Goal: Information Seeking & Learning: Learn about a topic

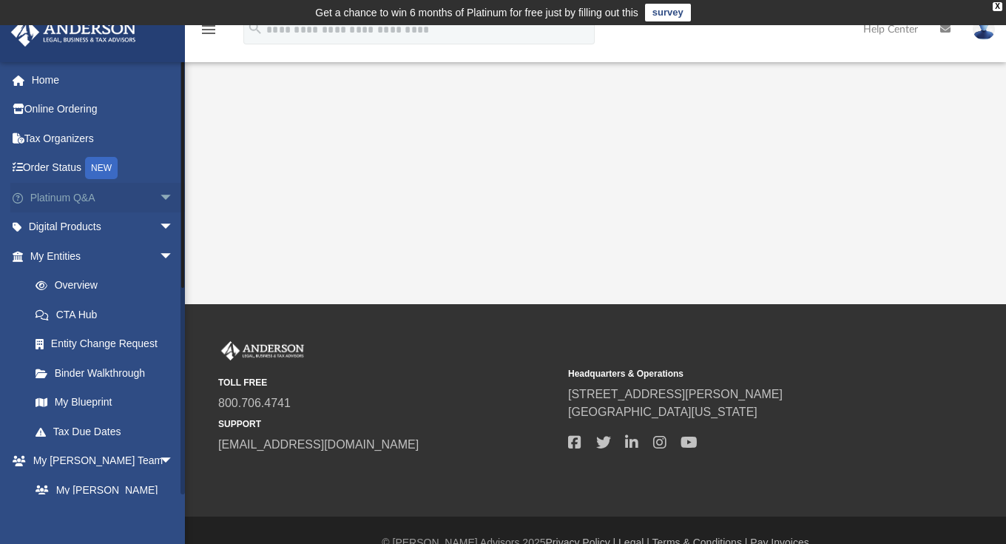
click at [159, 195] on span "arrow_drop_down" at bounding box center [174, 198] width 30 height 30
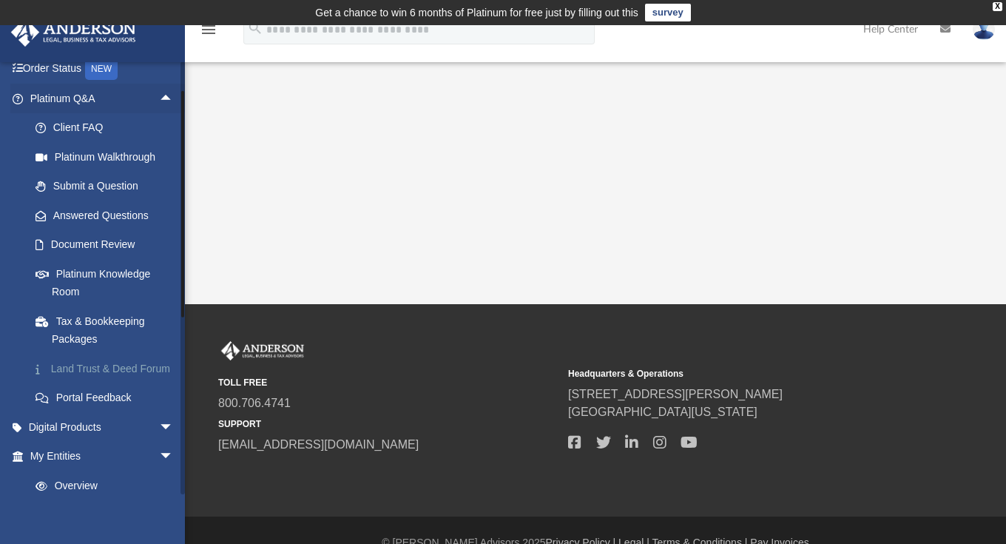
scroll to position [124, 0]
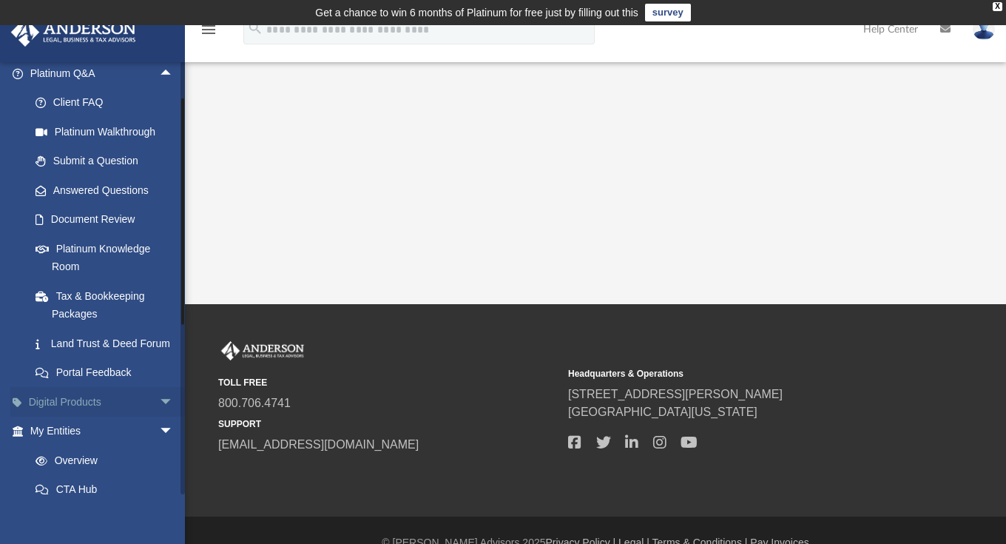
click at [159, 412] on span "arrow_drop_down" at bounding box center [174, 402] width 30 height 30
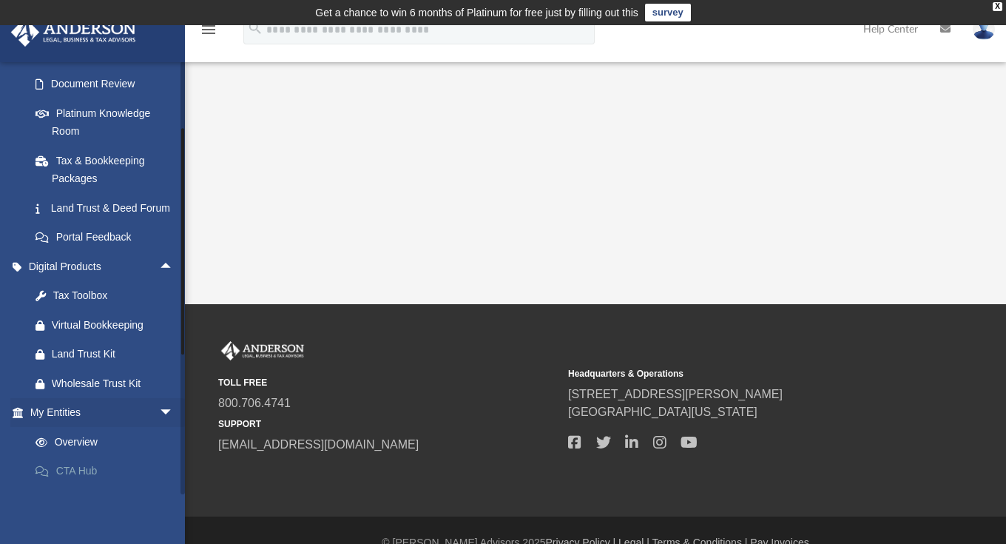
scroll to position [283, 0]
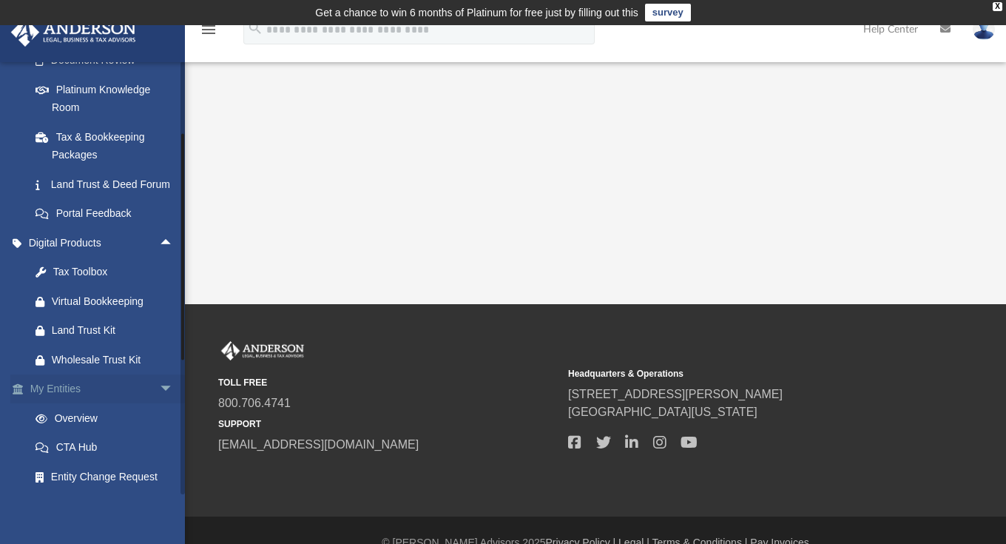
click at [159, 399] on span "arrow_drop_down" at bounding box center [174, 389] width 30 height 30
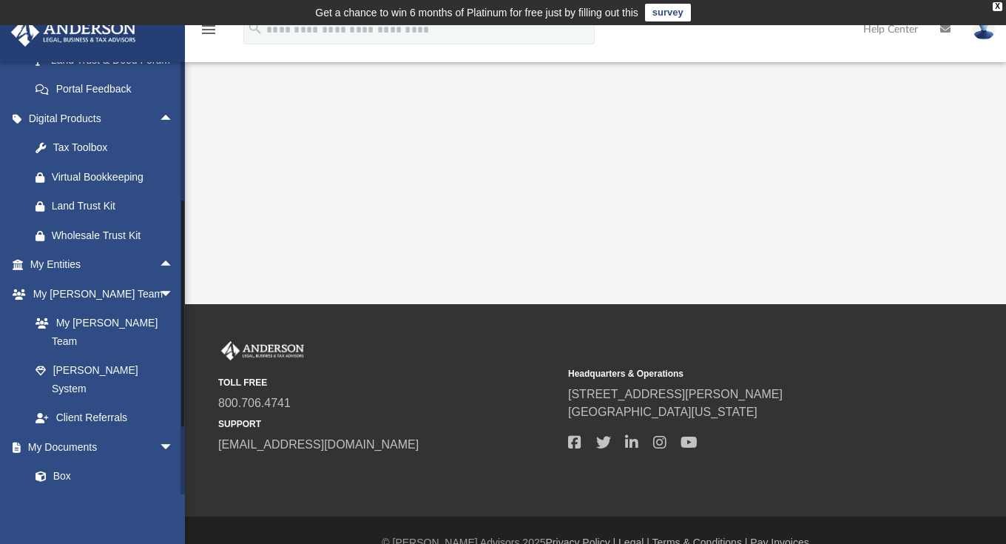
scroll to position [483, 0]
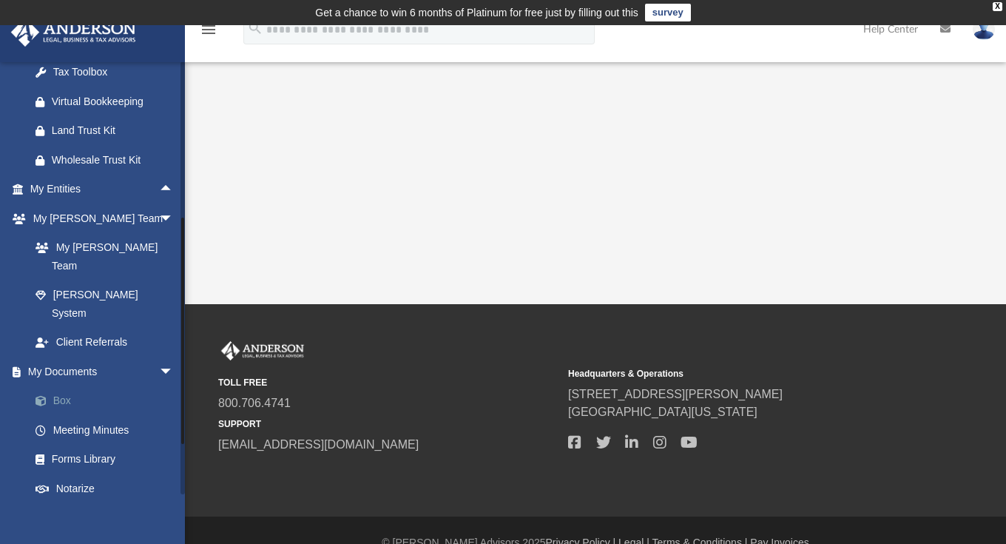
click at [75, 386] on link "Box" at bounding box center [108, 401] width 175 height 30
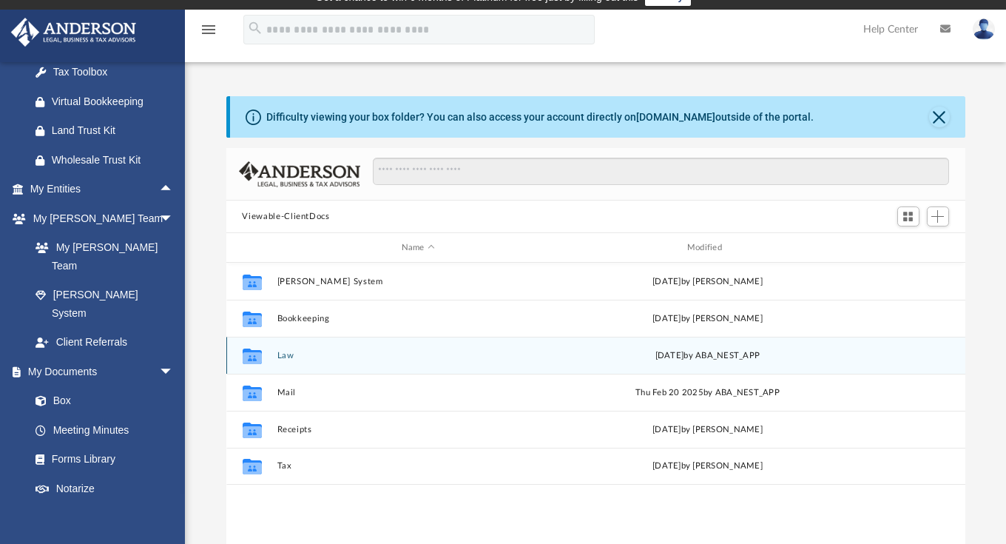
scroll to position [59, 0]
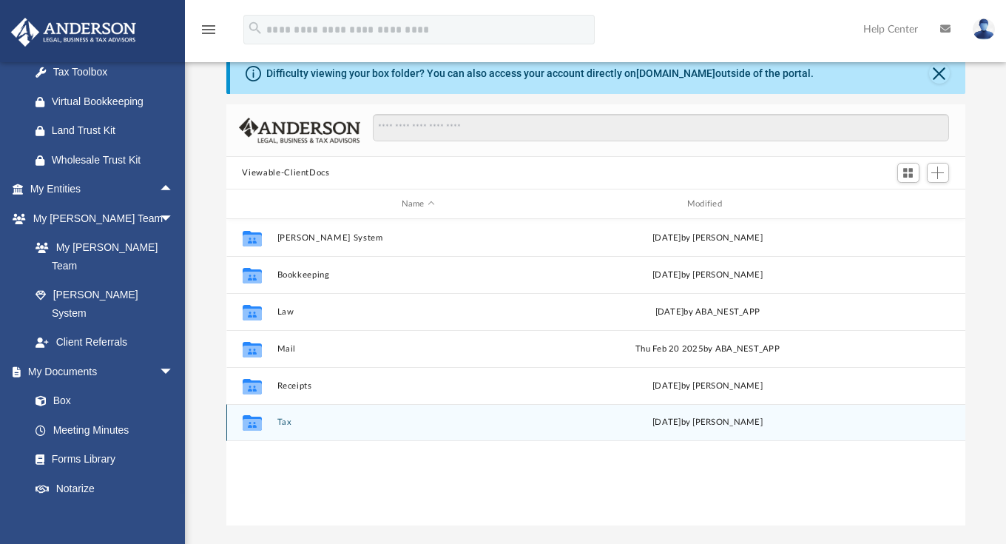
click at [280, 424] on button "Tax" at bounding box center [418, 422] width 282 height 10
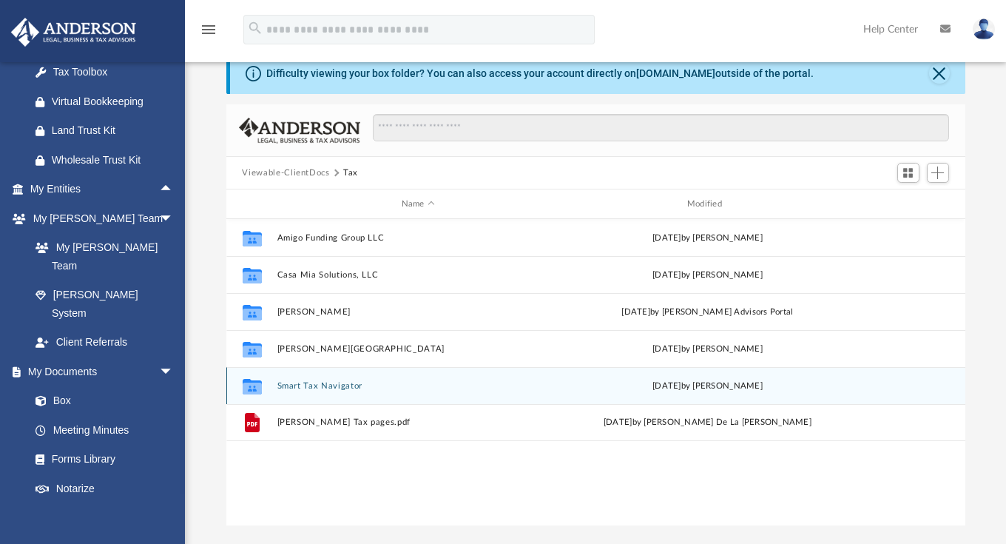
click at [308, 388] on button "Smart Tax Navigator" at bounding box center [418, 386] width 282 height 10
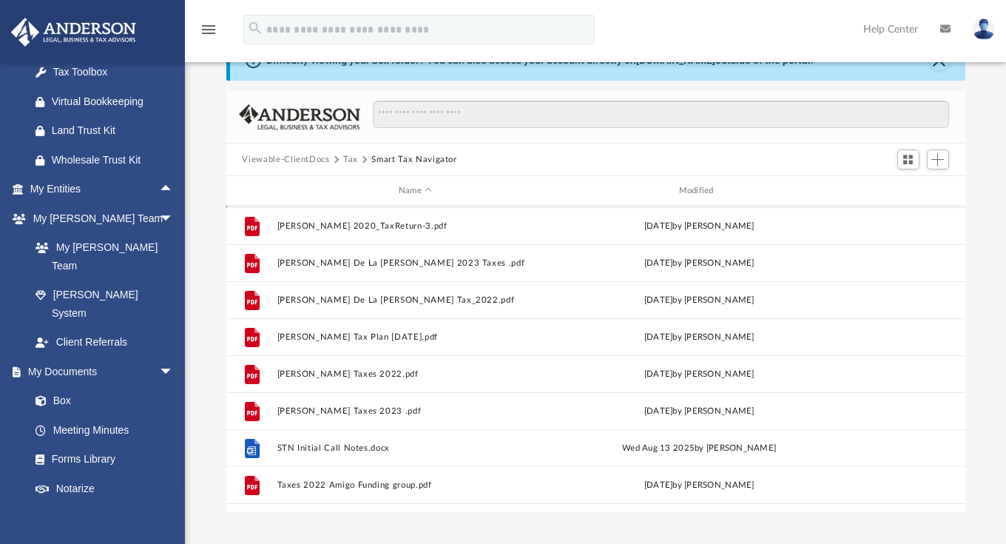
scroll to position [63, 0]
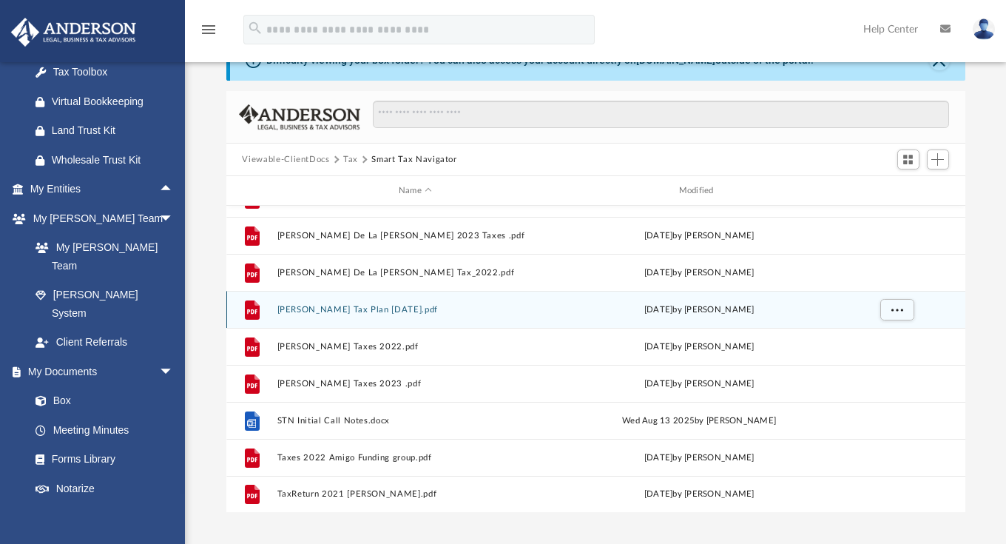
click at [360, 311] on button "[PERSON_NAME] Tax Plan [DATE].pdf" at bounding box center [415, 310] width 277 height 10
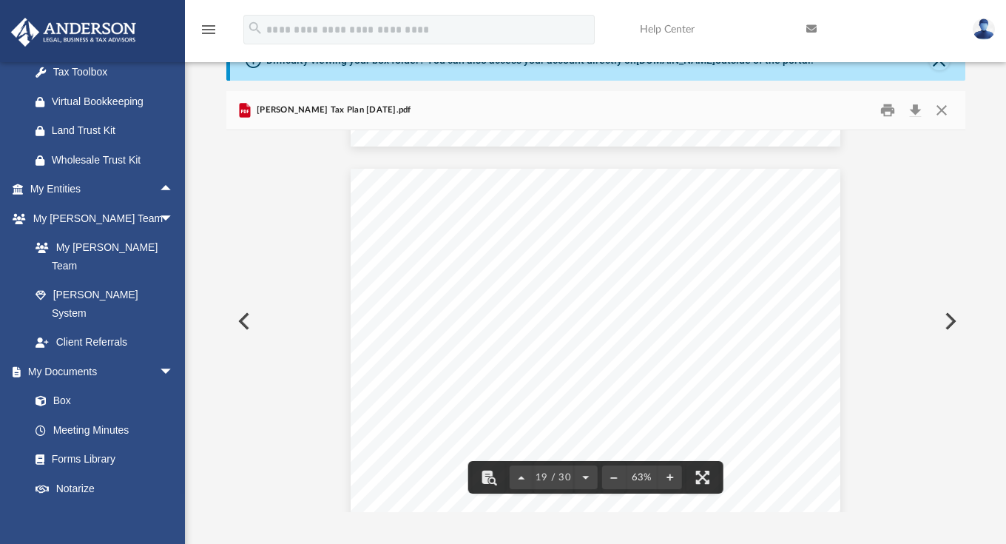
scroll to position [7190, 0]
click at [670, 476] on button "File preview" at bounding box center [669, 477] width 24 height 33
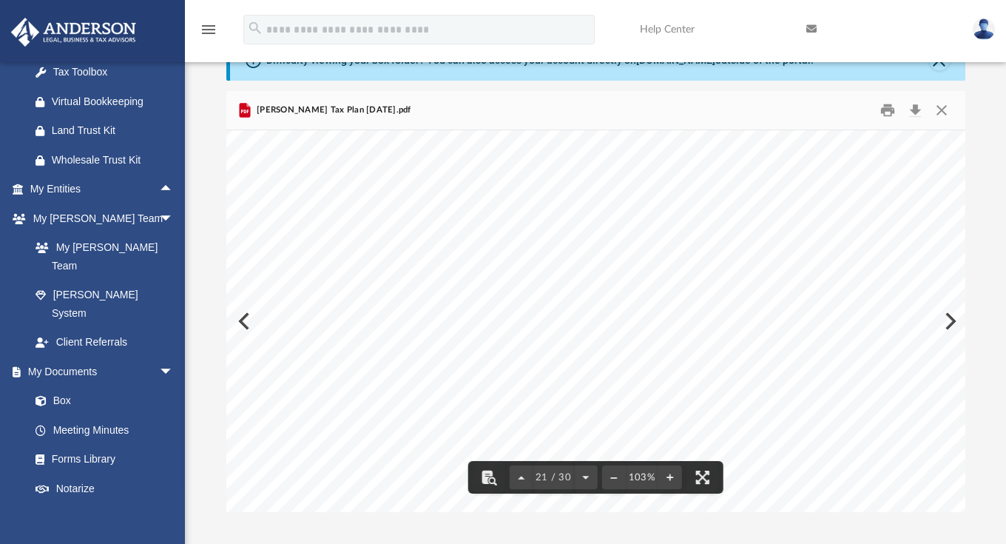
scroll to position [12866, 0]
click at [670, 476] on button "File preview" at bounding box center [669, 477] width 24 height 33
drag, startPoint x: 800, startPoint y: 382, endPoint x: 768, endPoint y: 378, distance: 32.8
click at [766, 383] on div "Strategy 2026 Self Directed Retirement Funds Step 9: Total allowable contributi…" at bounding box center [665, 438] width 879 height 680
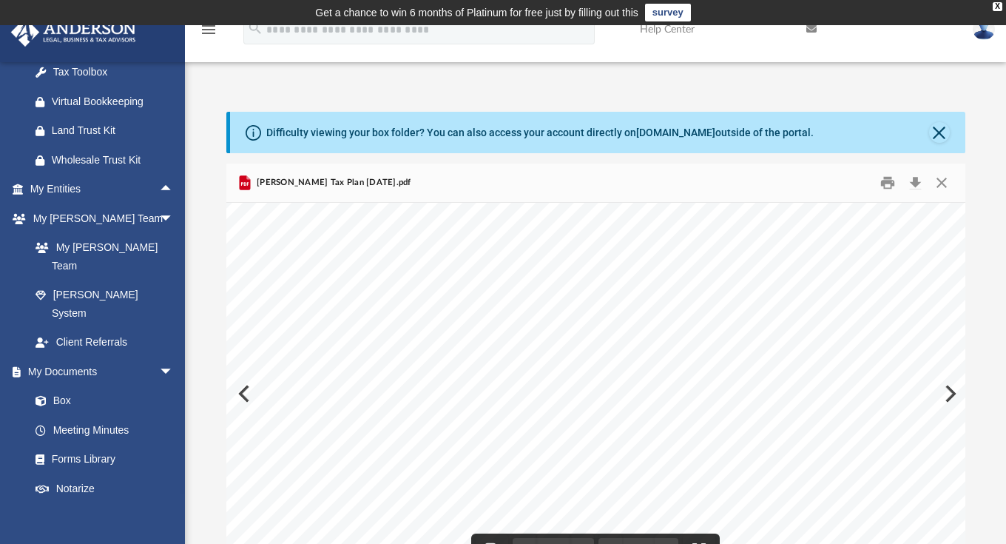
scroll to position [2951, 0]
drag, startPoint x: 585, startPoint y: 457, endPoint x: 635, endPoint y: 453, distance: 50.4
click at [635, 453] on div "Tax Savings Recommendations Here are your estimated tax savings presented at th…" at bounding box center [665, 410] width 879 height 680
drag, startPoint x: 779, startPoint y: 453, endPoint x: 771, endPoint y: 439, distance: 15.6
click at [753, 451] on div "Tax Savings Recommendations Here are your estimated tax savings presented at th…" at bounding box center [665, 410] width 879 height 680
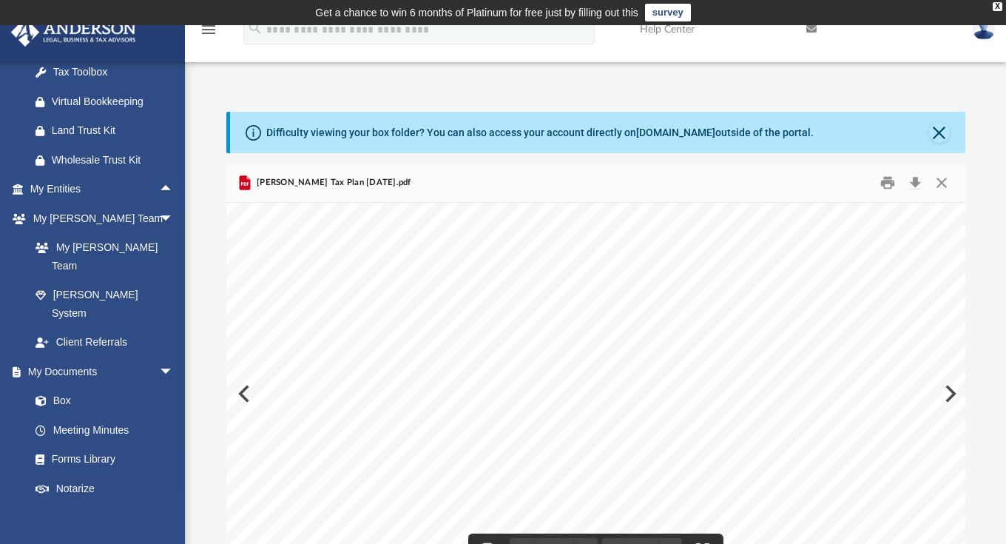
scroll to position [13735, 96]
click at [809, 404] on div "Strategy 2026 Self Directed Retirement Funds Step 1: Taxpayer - Eligiblity for …" at bounding box center [569, 150] width 879 height 680
click at [618, 427] on span "This Presentation, including all associated materials (collectively "this Prese…" at bounding box center [572, 425] width 808 height 5
click at [675, 348] on div "Strategy 2026 Self Directed Retirement Funds Step 1: Taxpayer - Eligiblity for …" at bounding box center [569, 148] width 879 height 680
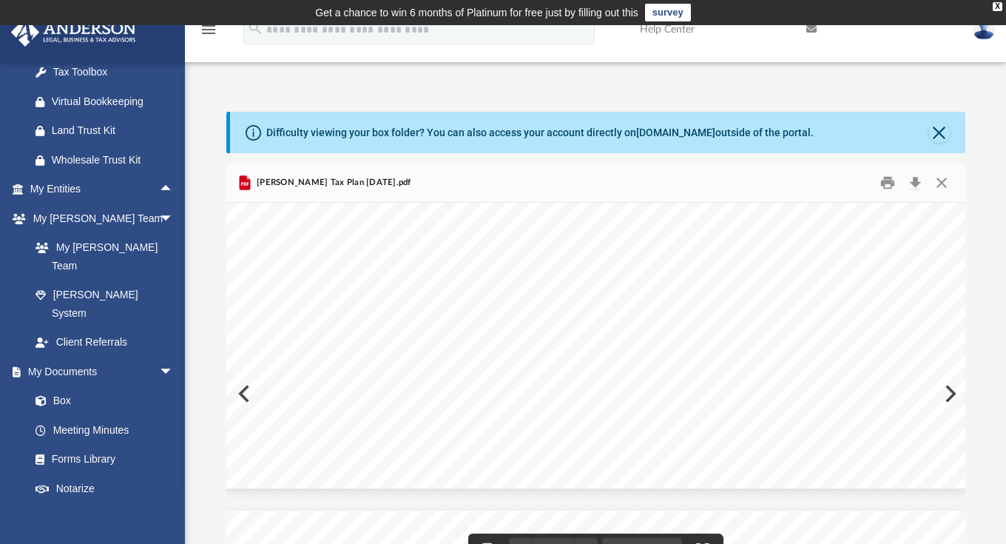
scroll to position [13738, 96]
click at [518, 430] on span "[PERSON_NAME] Advisors. No accountant-client relationship is created solely by …" at bounding box center [597, 430] width 858 height 5
click at [535, 356] on div "Strategy 2026 Self Directed Retirement Funds Step 1: Taxpayer - Eligiblity for …" at bounding box center [569, 147] width 879 height 680
click at [642, 247] on div "Strategy 2026 Self Directed Retirement Funds Step 1: Taxpayer - Eligiblity for …" at bounding box center [569, 147] width 879 height 680
click at [874, 181] on button "Print" at bounding box center [888, 183] width 30 height 23
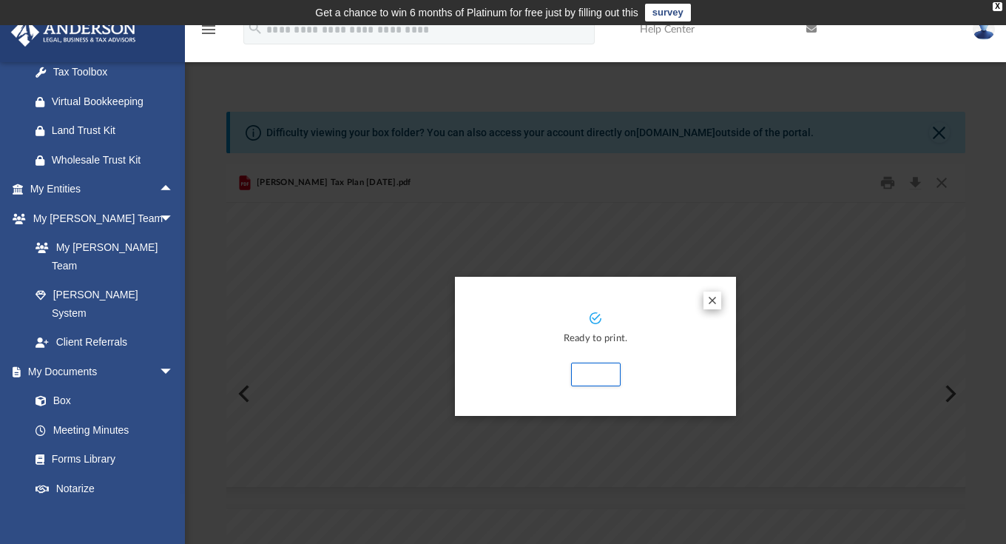
click at [719, 302] on button "Preview" at bounding box center [712, 300] width 18 height 18
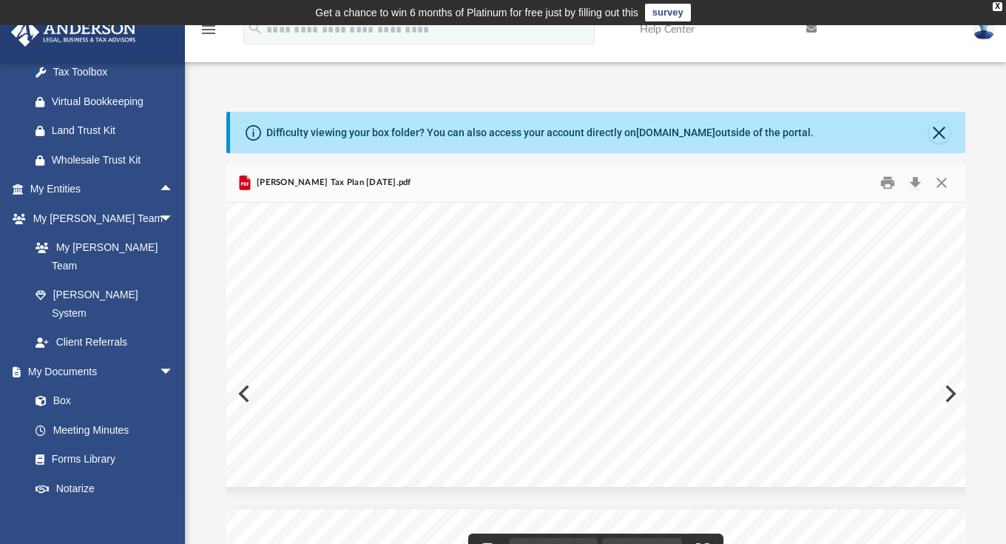
click at [547, 433] on span "[PERSON_NAME] Advisors. No accountant-client relationship is created solely by …" at bounding box center [597, 430] width 858 height 5
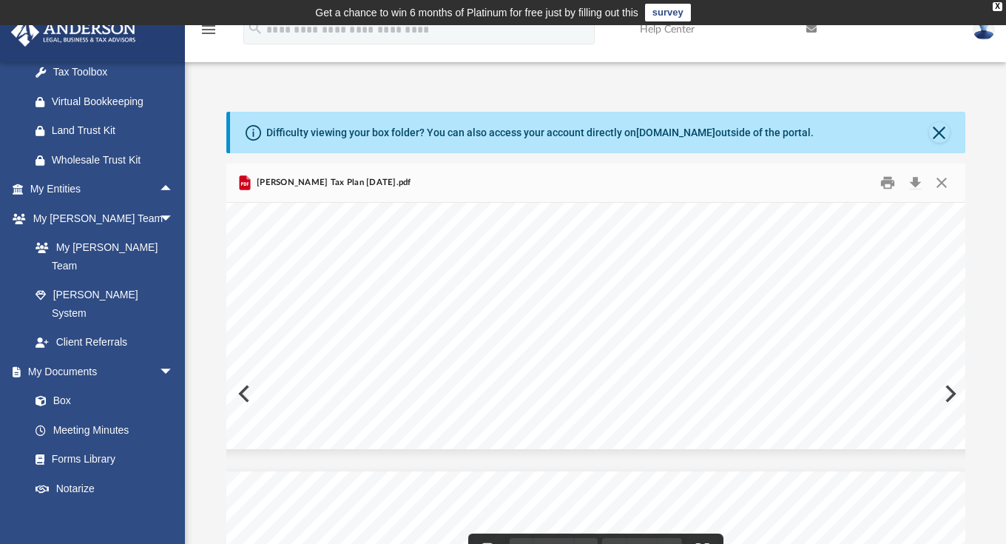
scroll to position [13779, 96]
click at [619, 366] on div "Strategy 2026 Self Directed Retirement Funds Step 1: Taxpayer - Eligiblity for …" at bounding box center [569, 106] width 879 height 680
click at [572, 400] on span "tax related information provided by this Presentation should not be used or be …" at bounding box center [572, 402] width 808 height 5
click at [949, 399] on span "decisions, conclusions, opinions or actions that you may take regarding your us…" at bounding box center [584, 396] width 832 height 5
click at [949, 398] on span "decisions, conclusions, opinions or actions that you may take regarding your us…" at bounding box center [584, 396] width 832 height 5
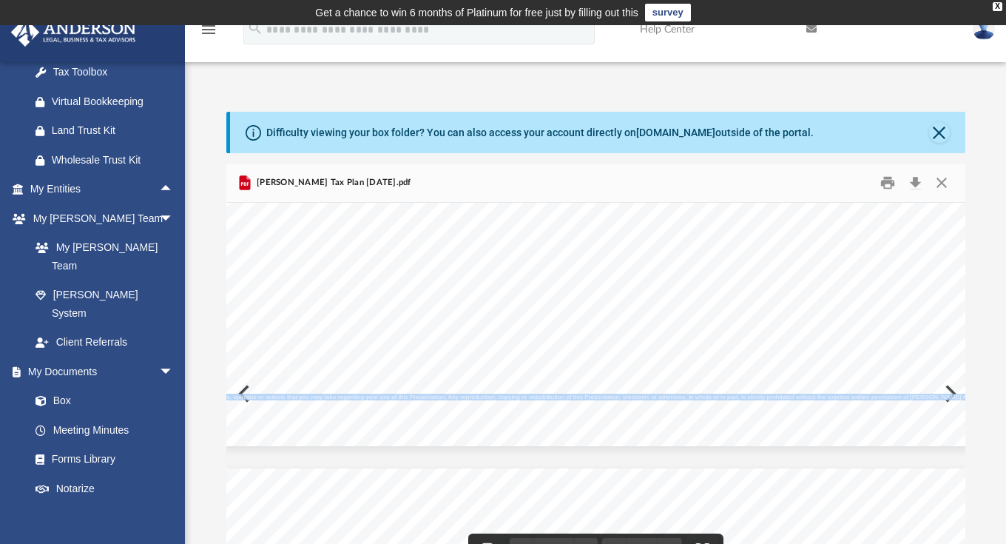
click at [949, 398] on span "decisions, conclusions, opinions or actions that you may take regarding your us…" at bounding box center [584, 396] width 832 height 5
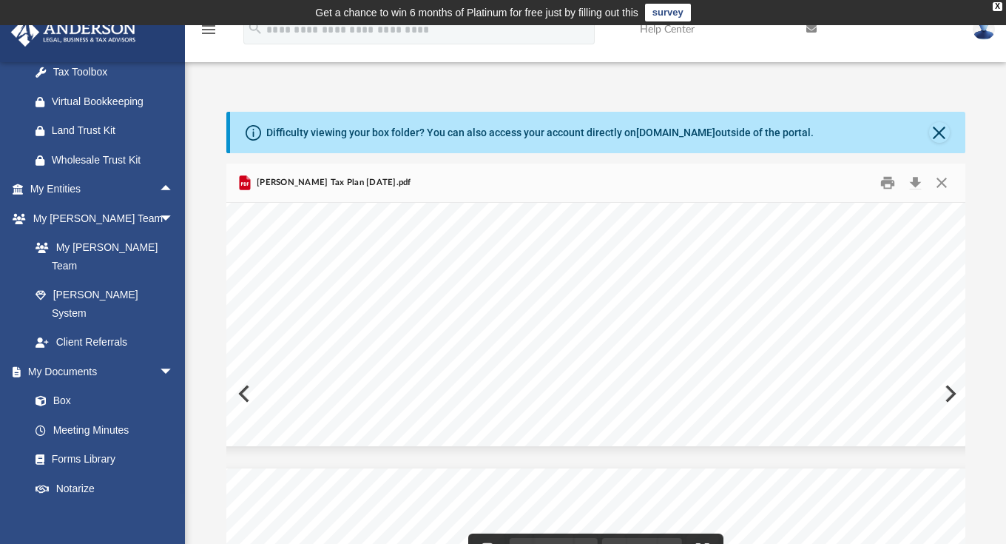
click at [950, 394] on span "decisions, conclusions, opinions or actions that you may take regarding your us…" at bounding box center [584, 396] width 832 height 5
click at [950, 393] on span "[PERSON_NAME] Advisors. No accountant-client relationship is created solely by …" at bounding box center [597, 390] width 858 height 5
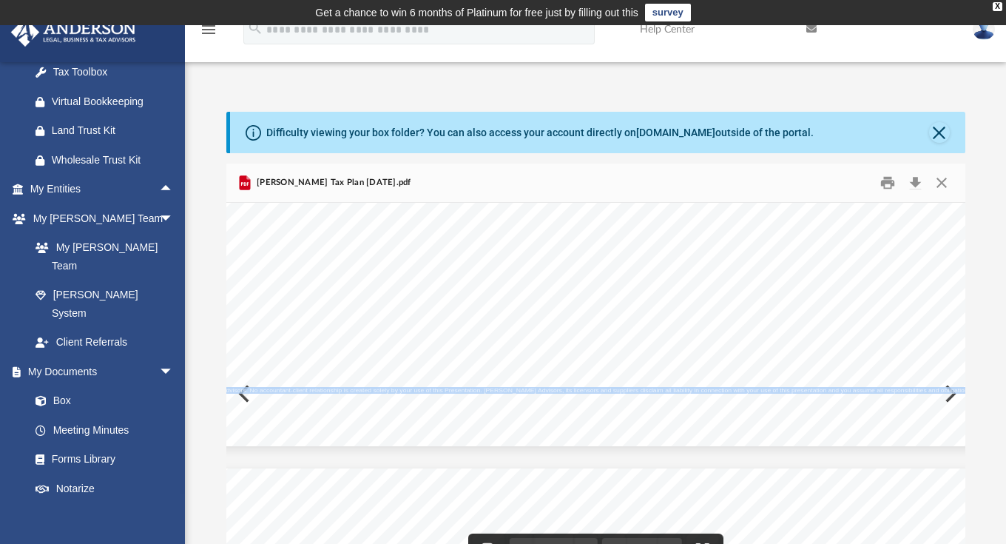
click at [950, 393] on span "[PERSON_NAME] Advisors. No accountant-client relationship is created solely by …" at bounding box center [597, 390] width 858 height 5
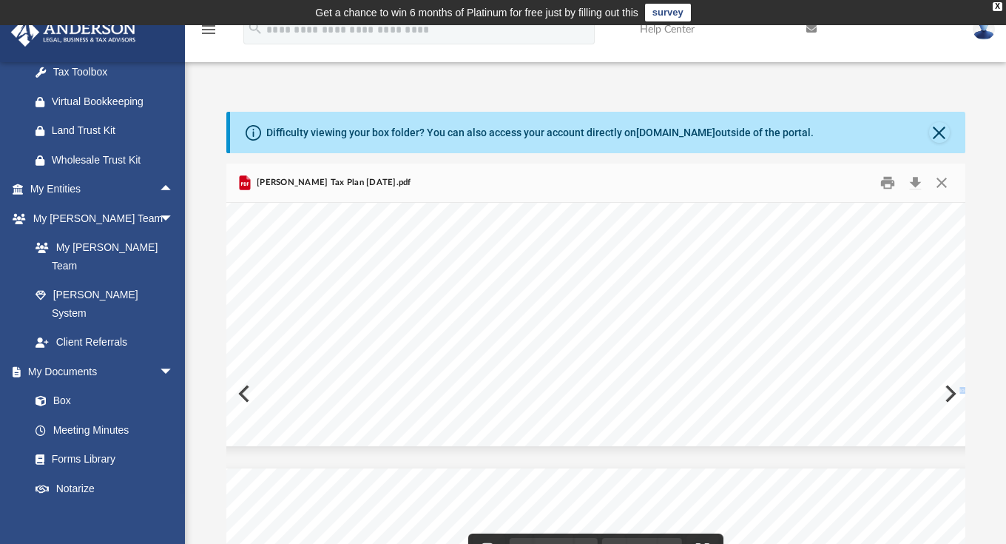
click at [950, 393] on span "[PERSON_NAME] Advisors. No accountant-client relationship is created solely by …" at bounding box center [597, 390] width 858 height 5
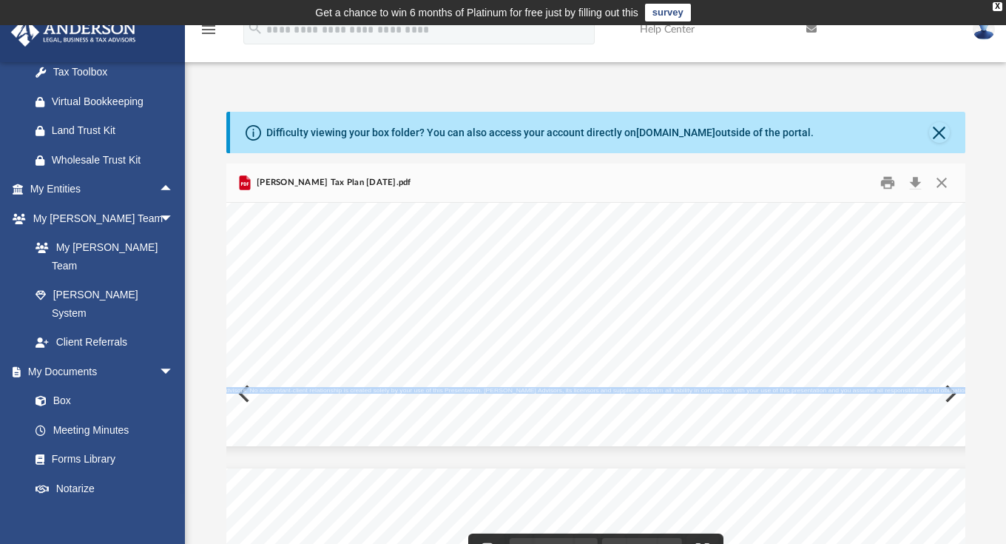
click at [950, 393] on span "[PERSON_NAME] Advisors. No accountant-client relationship is created solely by …" at bounding box center [597, 390] width 858 height 5
click at [955, 390] on button "Preview" at bounding box center [949, 393] width 33 height 41
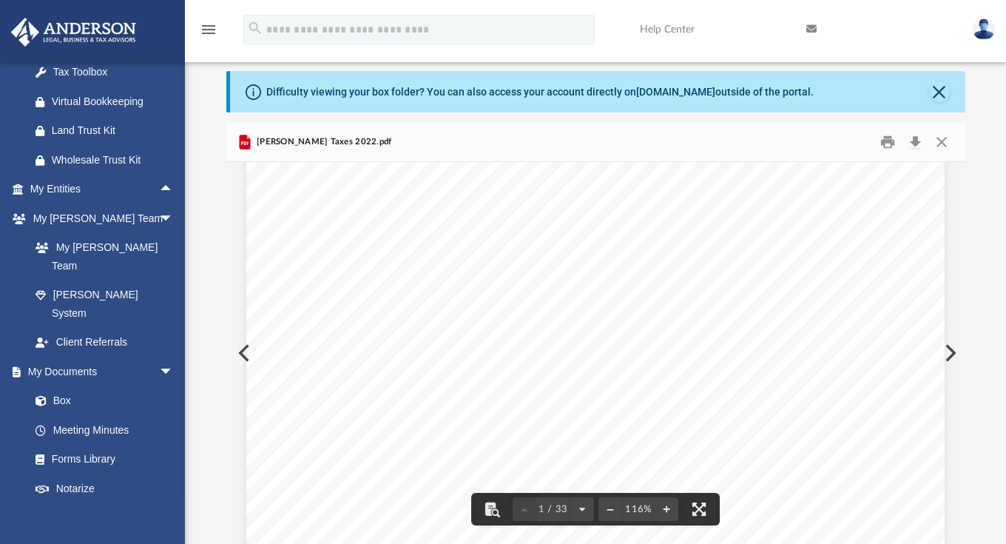
scroll to position [27, 0]
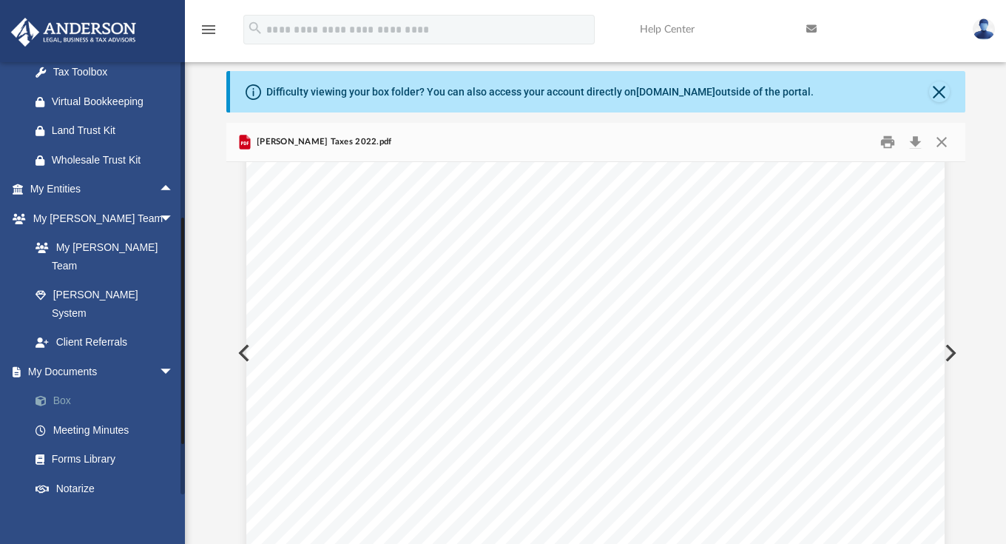
scroll to position [486, 0]
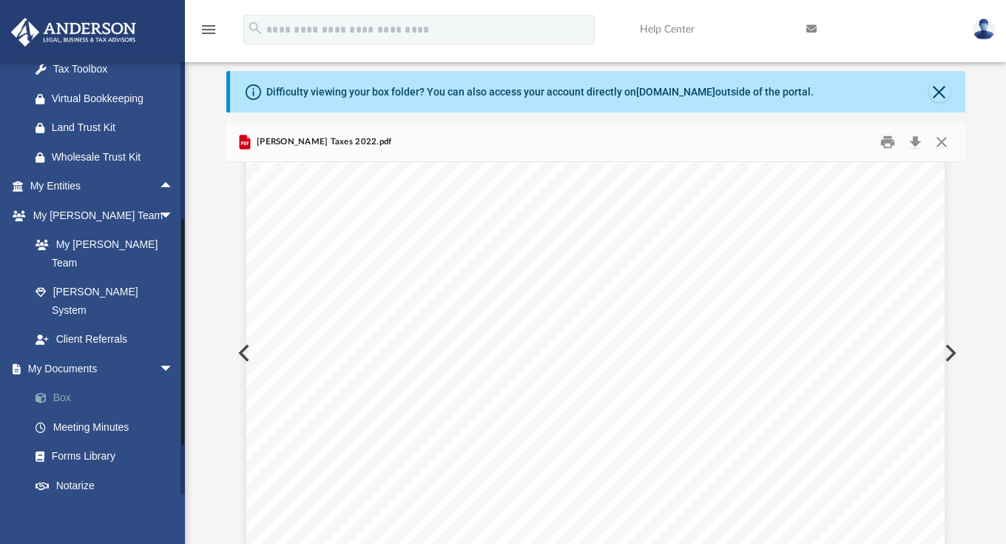
click at [63, 383] on link "Box" at bounding box center [108, 398] width 175 height 30
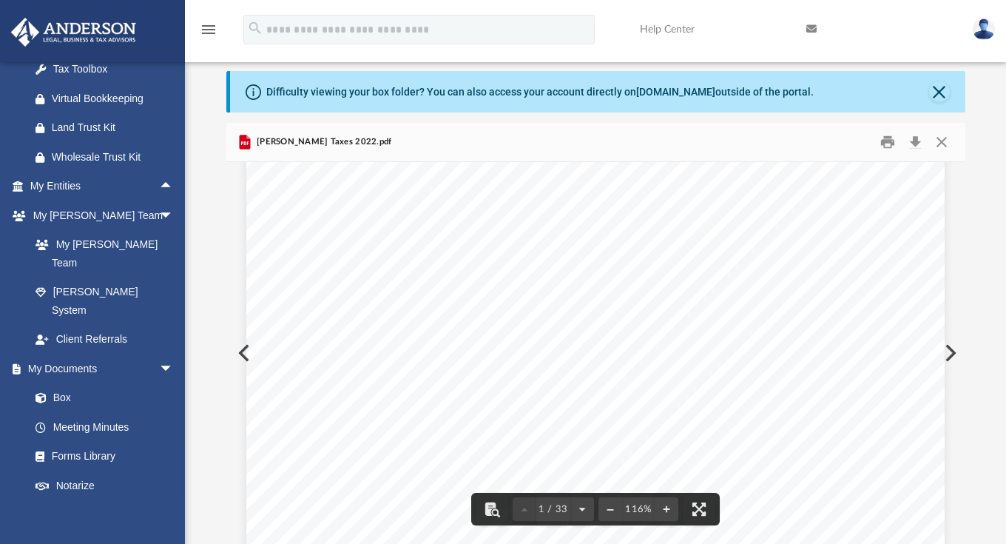
click at [666, 509] on button "File preview" at bounding box center [666, 509] width 24 height 33
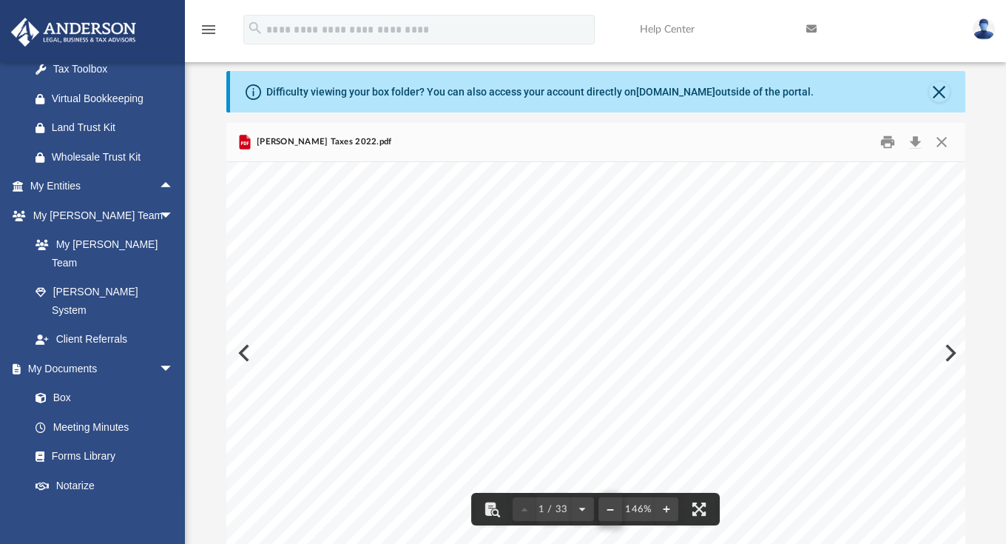
click at [615, 508] on button "File preview" at bounding box center [610, 509] width 24 height 33
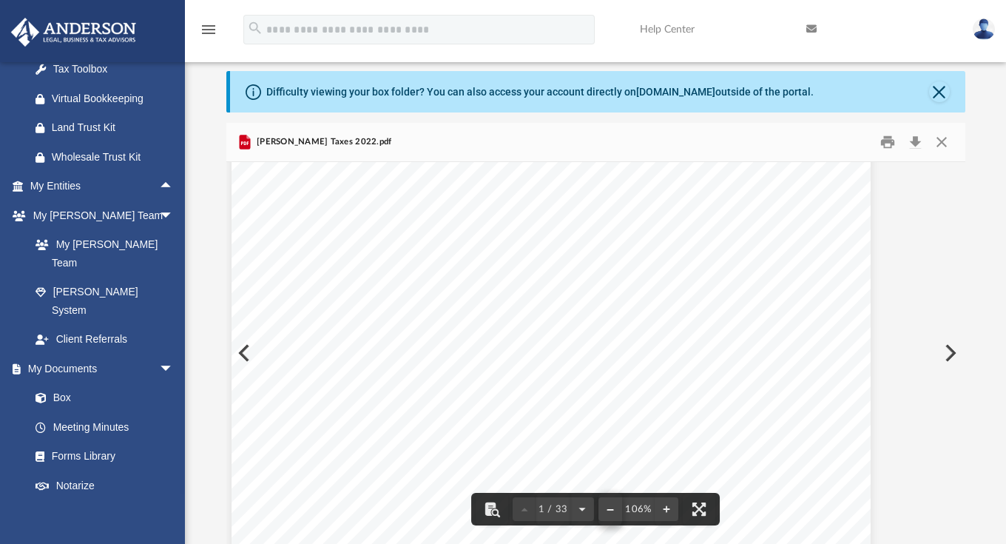
click at [615, 508] on button "File preview" at bounding box center [610, 509] width 24 height 33
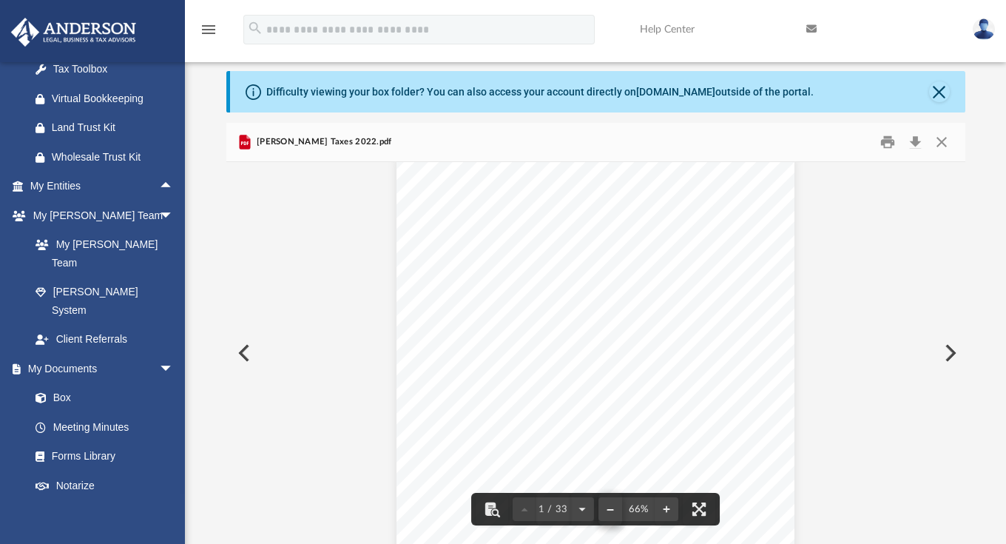
scroll to position [16, 0]
click at [251, 356] on button "Preview" at bounding box center [242, 352] width 33 height 41
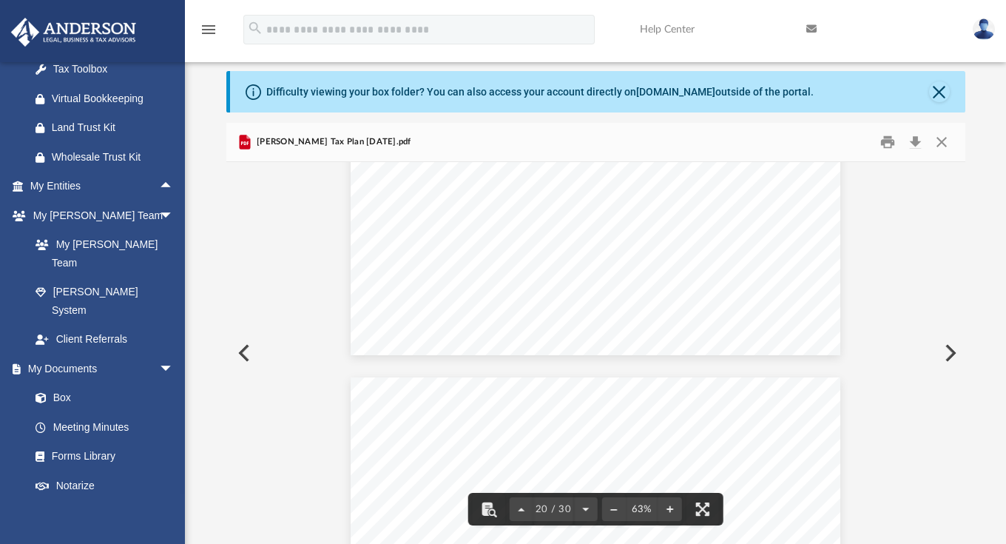
scroll to position [7740, 0]
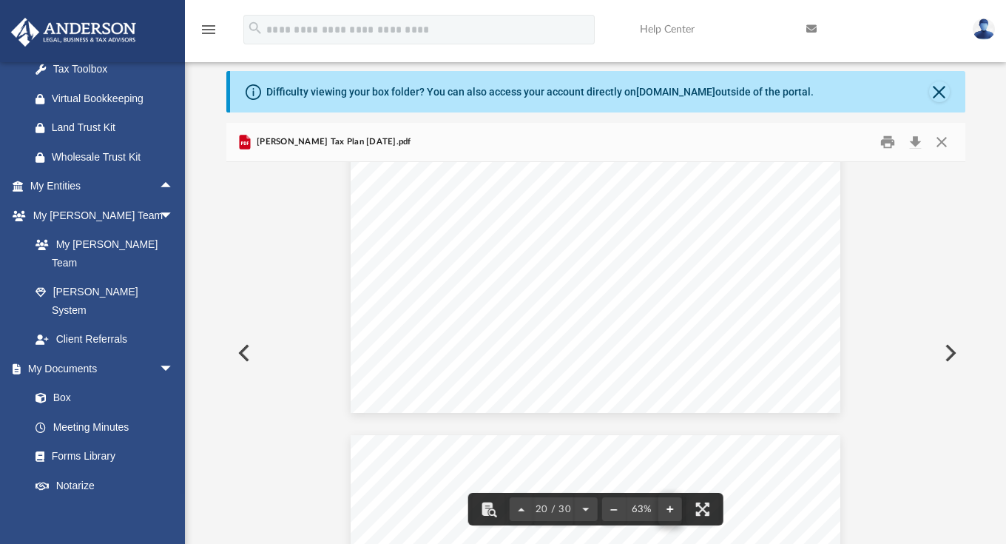
click at [668, 511] on button "File preview" at bounding box center [669, 509] width 24 height 33
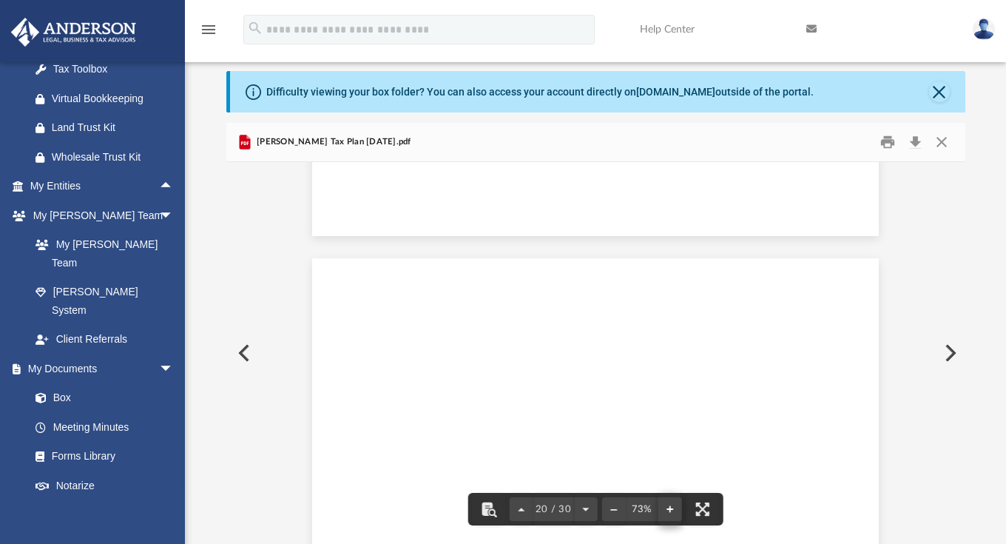
scroll to position [8905, 0]
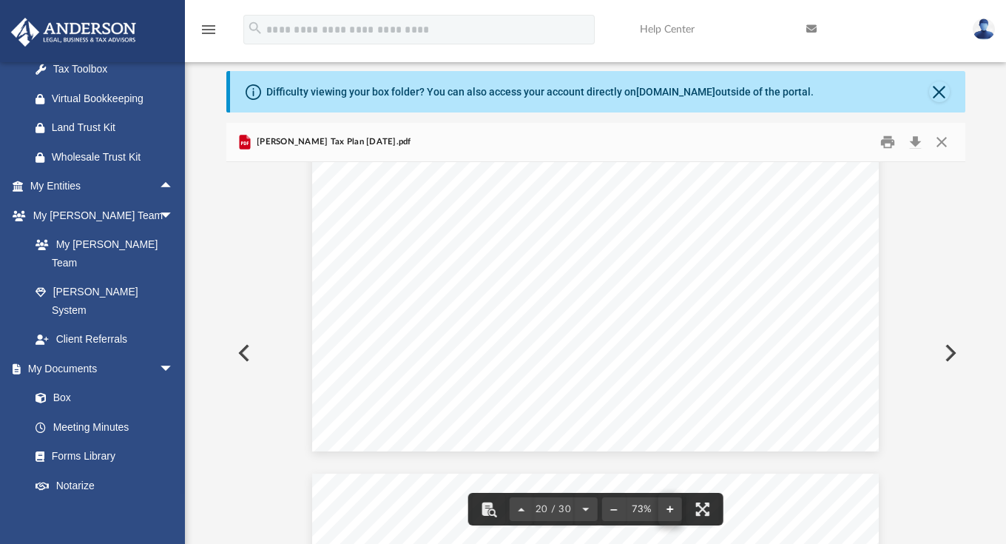
click at [668, 511] on button "File preview" at bounding box center [669, 509] width 24 height 33
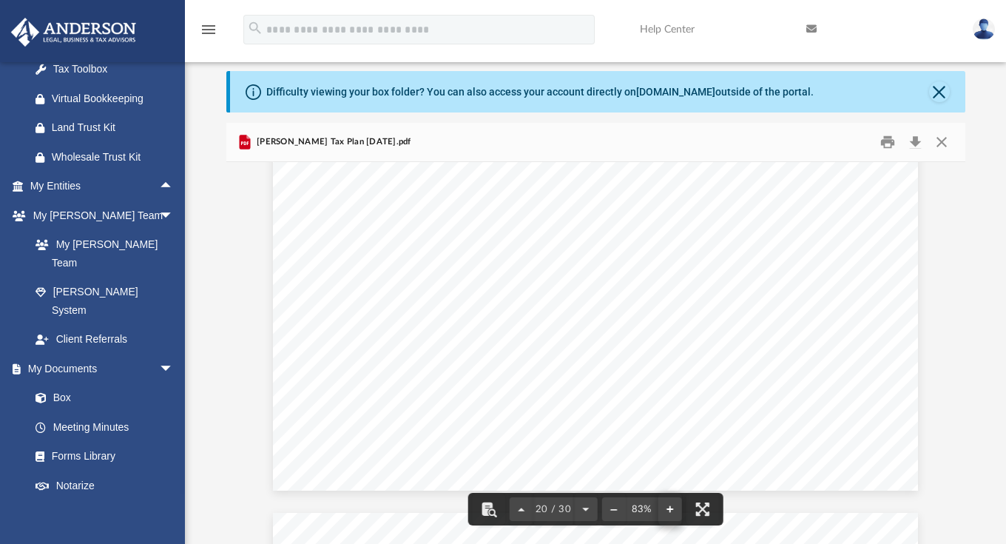
click at [668, 511] on button "File preview" at bounding box center [669, 509] width 24 height 33
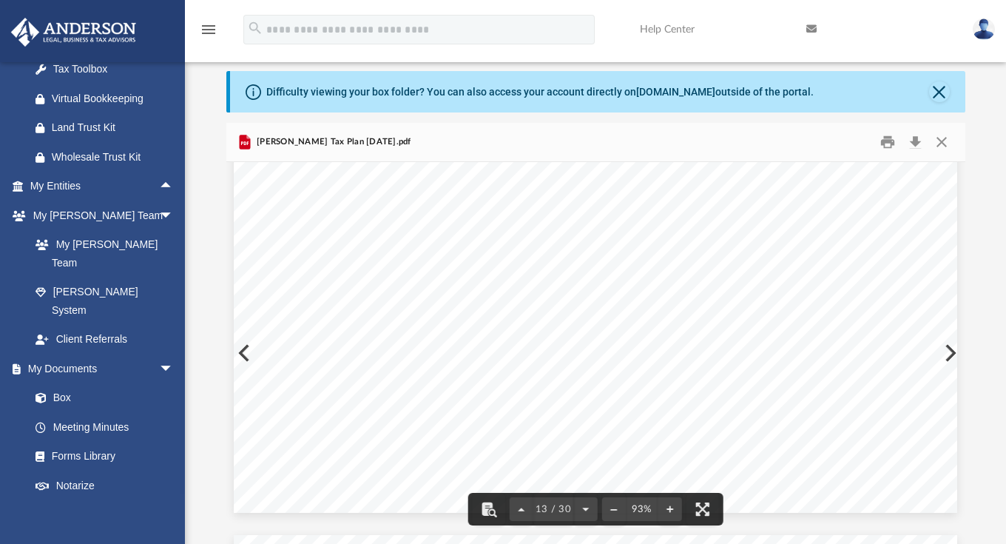
scroll to position [7194, 0]
